Goal: Task Accomplishment & Management: Complete application form

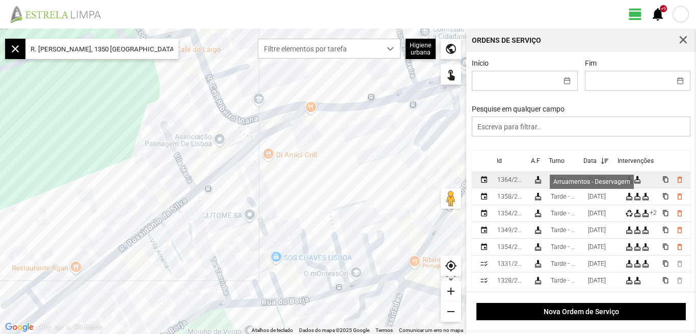
click at [642, 182] on div "cleaning_services" at bounding box center [638, 180] width 8 height 8
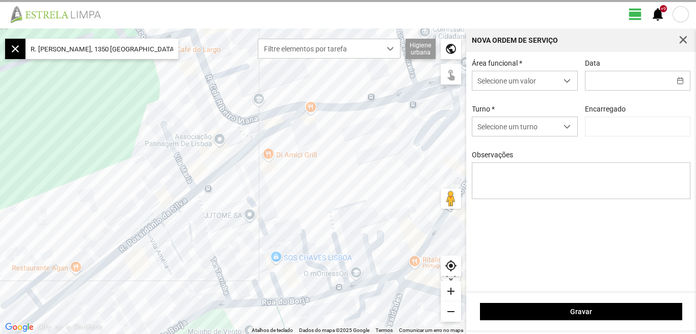
type input "[DATE]"
type input "[PERSON_NAME]"
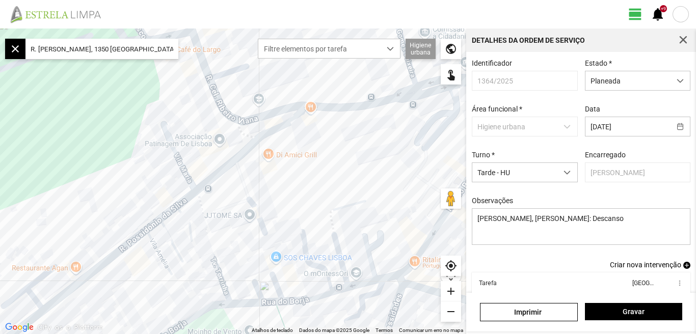
scroll to position [56, 0]
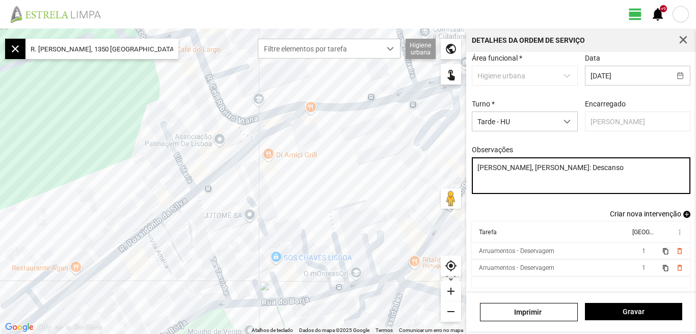
click at [599, 170] on textarea "[PERSON_NAME], [PERSON_NAME]: Descanso" at bounding box center [581, 176] width 219 height 37
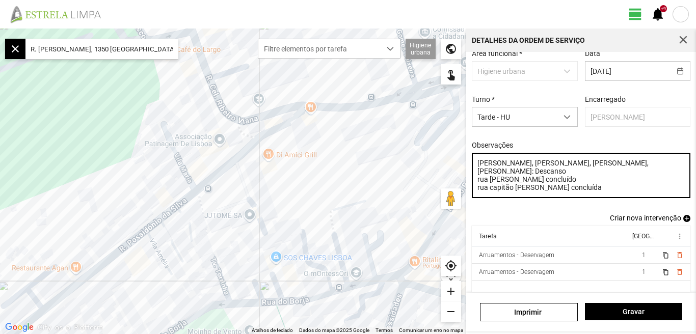
click at [589, 174] on textarea "[PERSON_NAME], [PERSON_NAME], [PERSON_NAME], [PERSON_NAME]: Descanso rua [PERSO…" at bounding box center [581, 175] width 219 height 45
click at [589, 182] on textarea "[PERSON_NAME], [PERSON_NAME], [PERSON_NAME], [PERSON_NAME]: Descanso rua [PERSO…" at bounding box center [581, 175] width 219 height 45
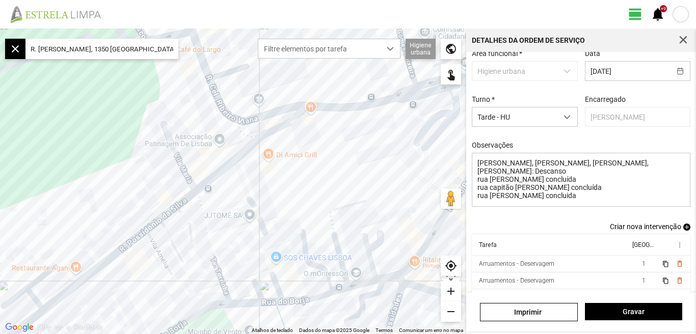
drag, startPoint x: 559, startPoint y: 201, endPoint x: 539, endPoint y: 232, distance: 36.9
click at [539, 231] on div "Criar nova intervenção add" at bounding box center [581, 227] width 219 height 8
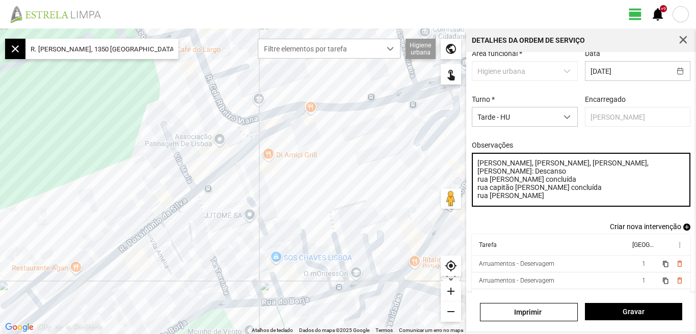
drag, startPoint x: 556, startPoint y: 184, endPoint x: 611, endPoint y: 184, distance: 54.6
click at [611, 184] on textarea "[PERSON_NAME], [PERSON_NAME], [PERSON_NAME], [PERSON_NAME]: Descanso rua [PERSO…" at bounding box center [581, 180] width 219 height 54
click at [555, 198] on textarea "[PERSON_NAME], [PERSON_NAME], [PERSON_NAME], [PERSON_NAME]: Descanso rua [PERSO…" at bounding box center [581, 180] width 219 height 54
click at [549, 205] on textarea "[PERSON_NAME], [PERSON_NAME], [PERSON_NAME], [PERSON_NAME]: Descanso rua [PERSO…" at bounding box center [581, 180] width 219 height 54
click at [544, 193] on textarea "[PERSON_NAME], [PERSON_NAME], [PERSON_NAME], [PERSON_NAME]: Descanso rua [PERSO…" at bounding box center [581, 180] width 219 height 54
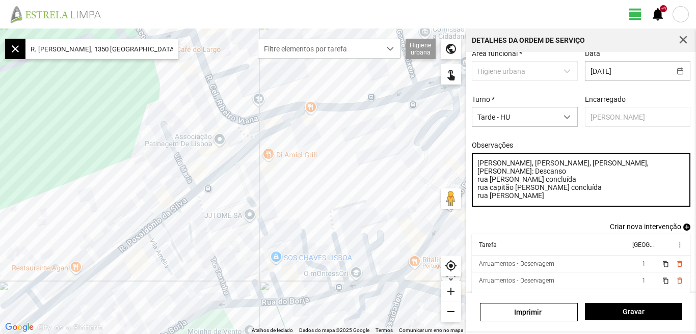
paste textarea "concluída"
click at [481, 200] on textarea "[PERSON_NAME], [PERSON_NAME], [PERSON_NAME], [PERSON_NAME]: Descanso rua [PERSO…" at bounding box center [581, 180] width 219 height 54
click at [536, 201] on textarea "[PERSON_NAME], [PERSON_NAME], [PERSON_NAME], [PERSON_NAME]: Descanso rua [PERSO…" at bounding box center [581, 180] width 219 height 54
click at [479, 193] on textarea "[PERSON_NAME], [PERSON_NAME], [PERSON_NAME], [PERSON_NAME]: Descanso rua [PERSO…" at bounding box center [581, 180] width 219 height 54
click at [480, 194] on textarea "[PERSON_NAME], [PERSON_NAME], [PERSON_NAME], [PERSON_NAME]: Descanso rua [PERSO…" at bounding box center [581, 180] width 219 height 54
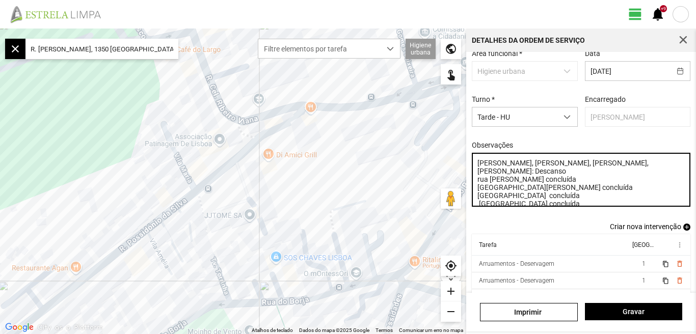
click at [480, 184] on textarea "[PERSON_NAME], [PERSON_NAME], [PERSON_NAME], [PERSON_NAME]: Descanso rua [PERSO…" at bounding box center [581, 180] width 219 height 54
click at [481, 173] on textarea "[PERSON_NAME], [PERSON_NAME], [PERSON_NAME], [PERSON_NAME]: Descanso rua [PERSO…" at bounding box center [581, 180] width 219 height 54
click at [594, 168] on textarea "[PERSON_NAME], [PERSON_NAME], [PERSON_NAME], [PERSON_NAME]: Descanso Rua [PERSO…" at bounding box center [581, 180] width 219 height 54
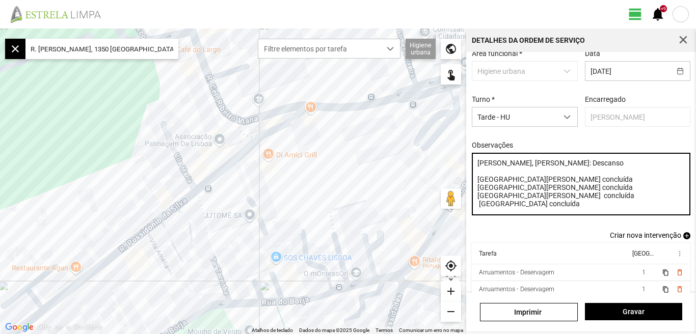
type textarea "[PERSON_NAME], [PERSON_NAME]: Descanso [GEOGRAPHIC_DATA][PERSON_NAME] concluída…"
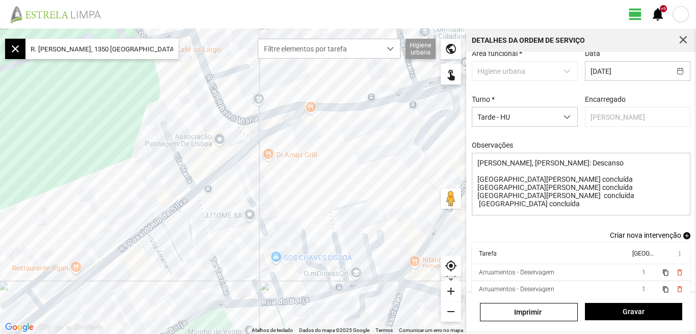
drag, startPoint x: 696, startPoint y: 240, endPoint x: 696, endPoint y: 275, distance: 35.2
click at [632, 313] on span "Gravar" at bounding box center [633, 312] width 87 height 8
